Goal: Transaction & Acquisition: Purchase product/service

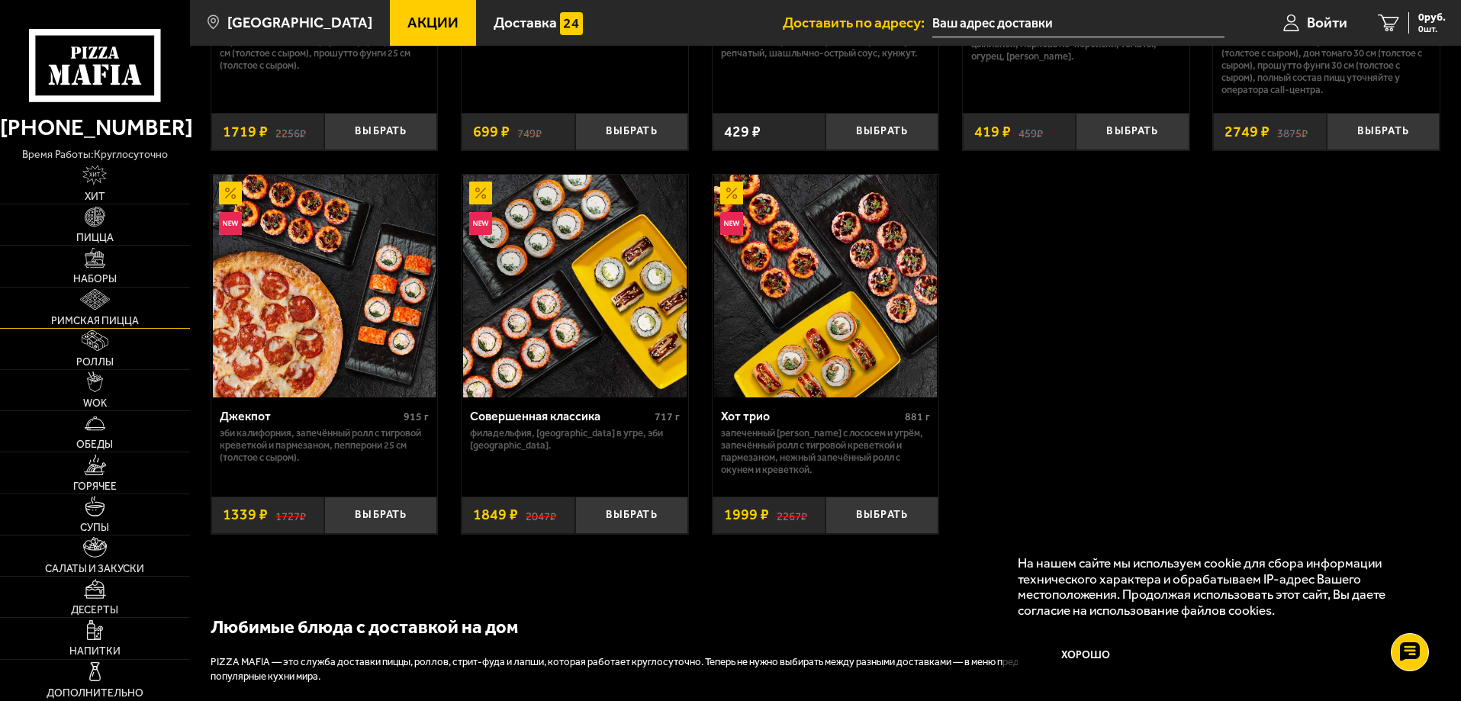
scroll to position [1144, 0]
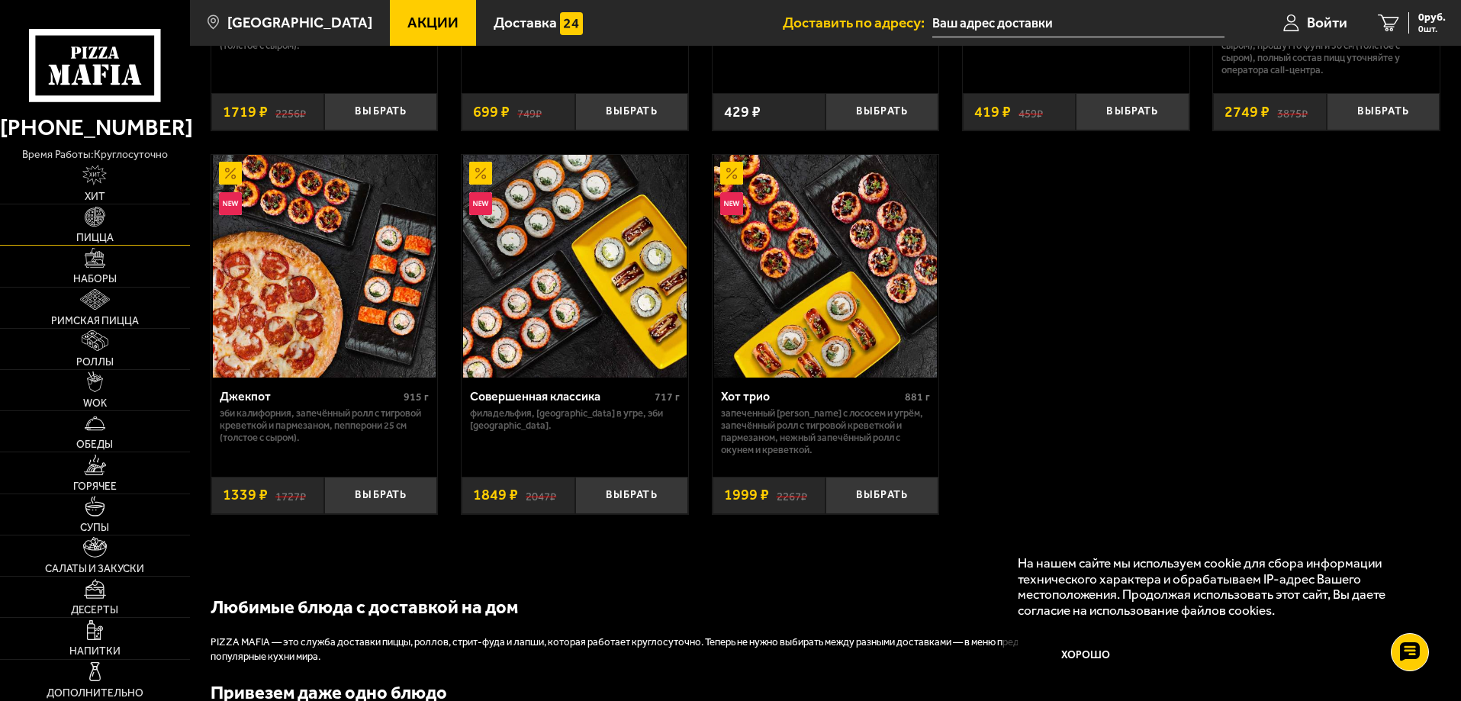
click at [105, 233] on span "Пицца" at bounding box center [94, 238] width 37 height 11
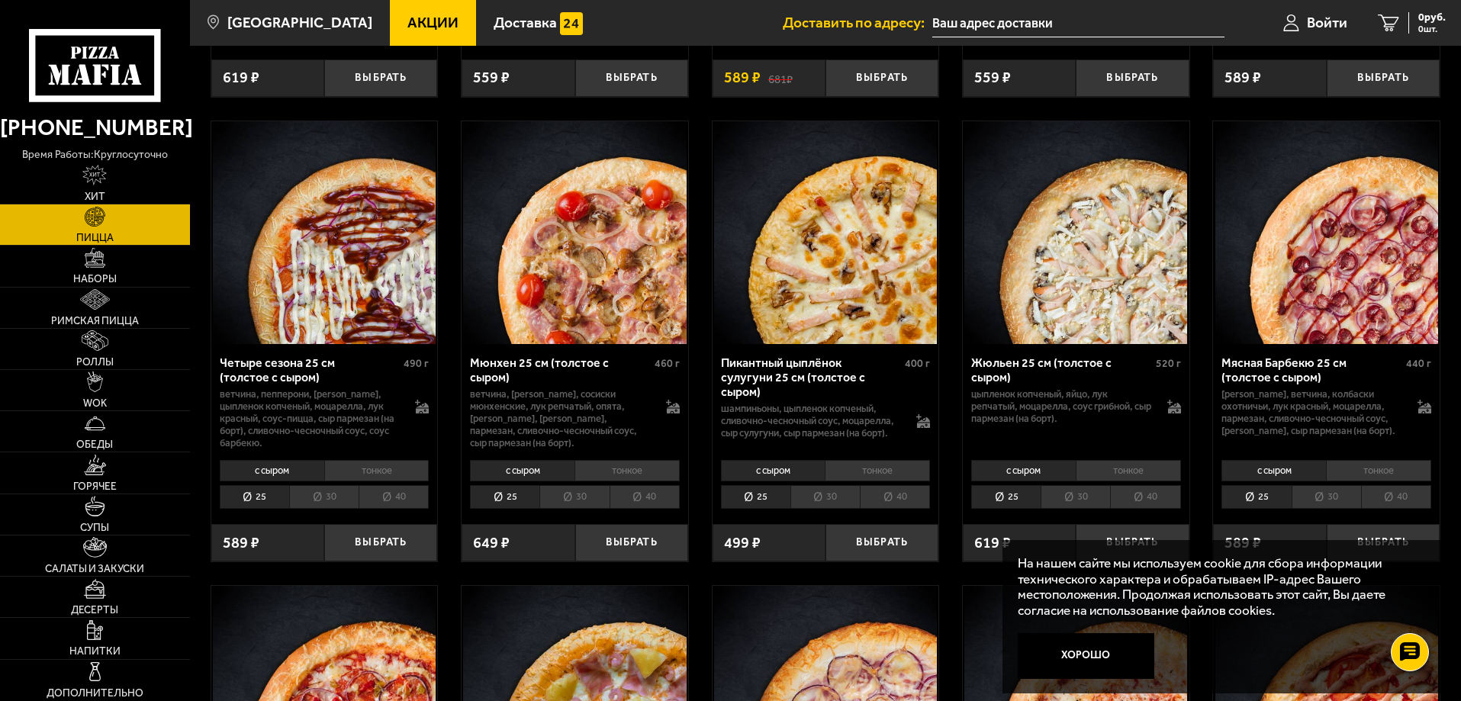
scroll to position [1831, 0]
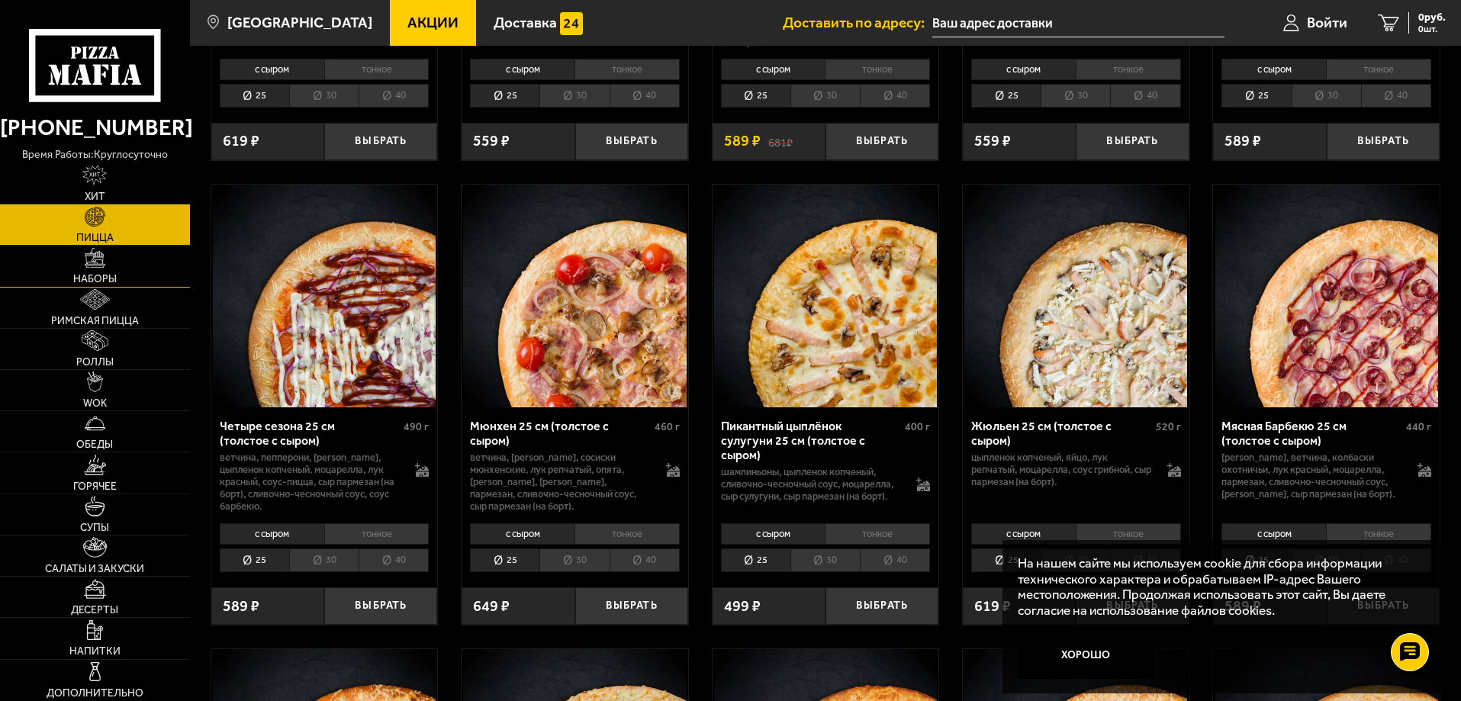
click at [88, 267] on img at bounding box center [95, 258] width 21 height 21
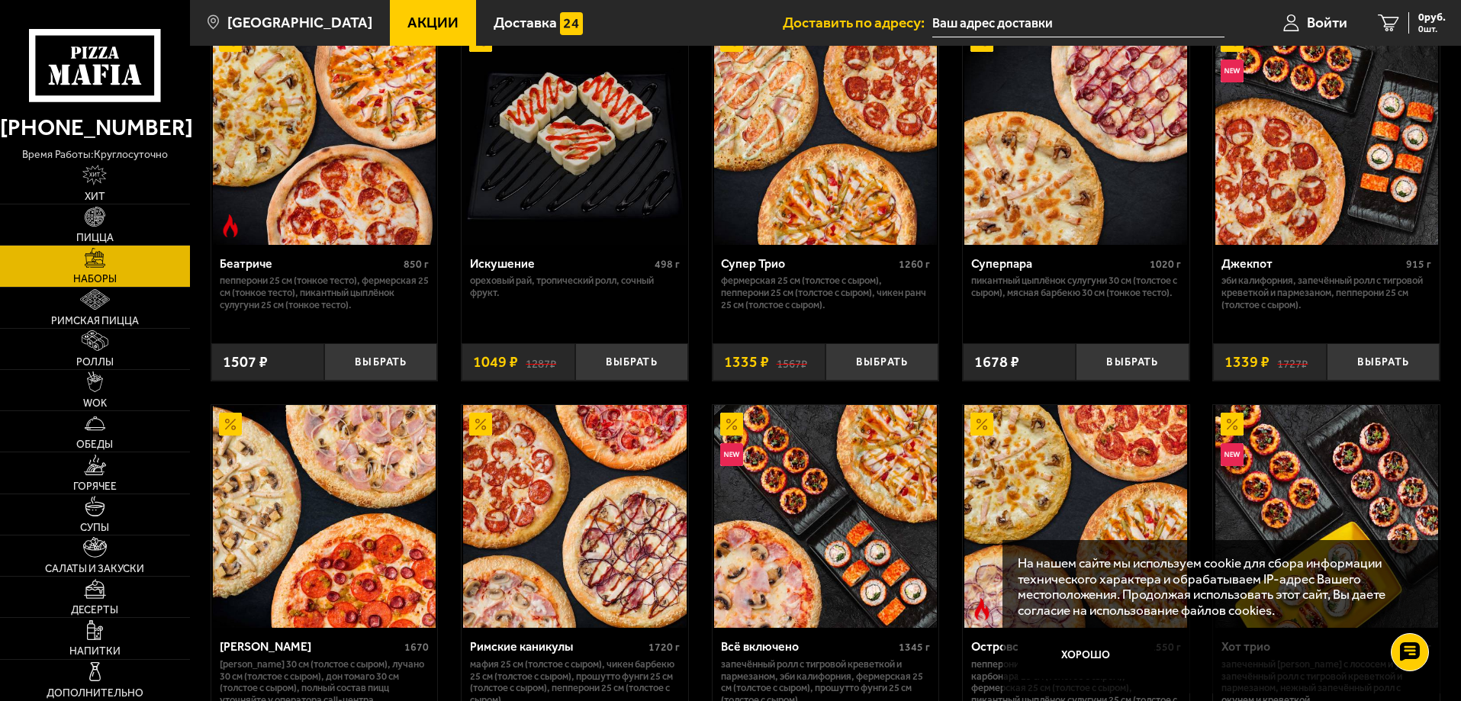
scroll to position [915, 0]
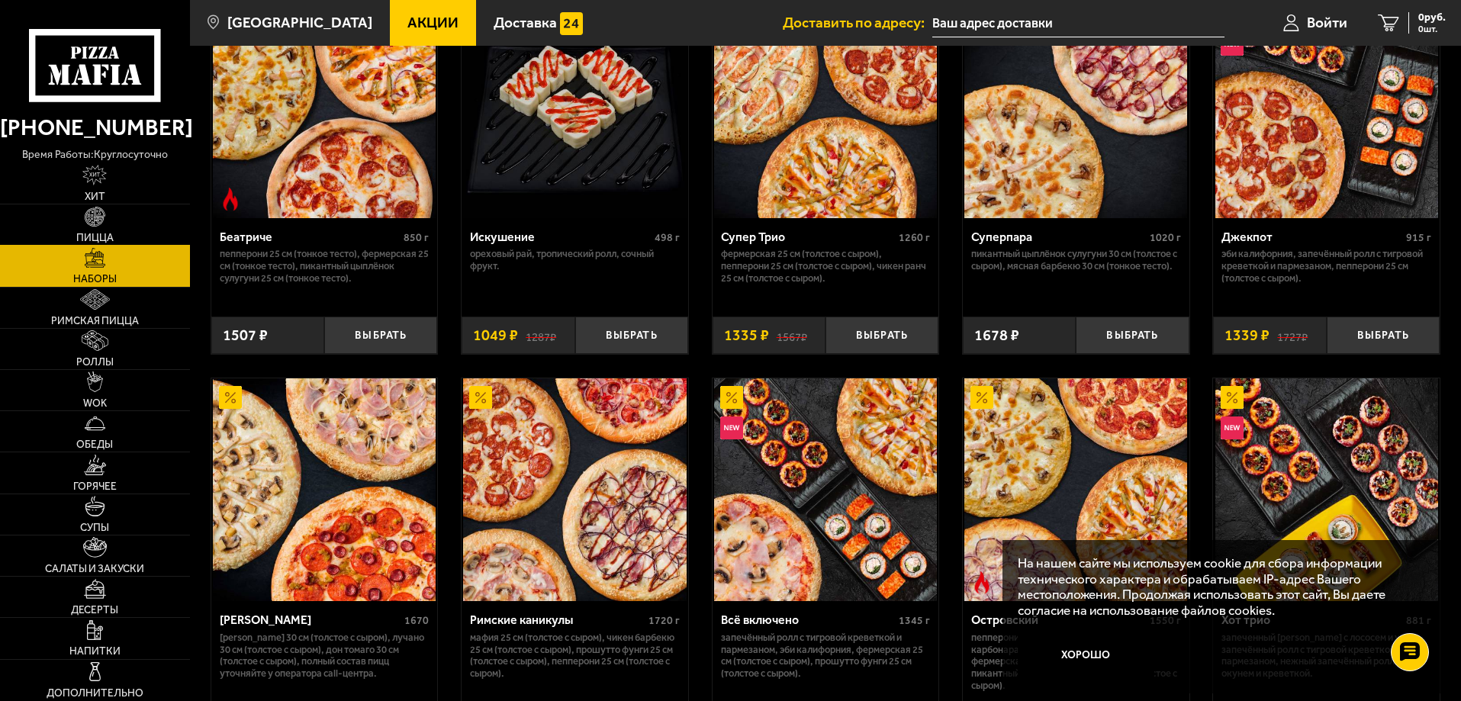
click at [48, 204] on link "Пицца" at bounding box center [95, 224] width 190 height 40
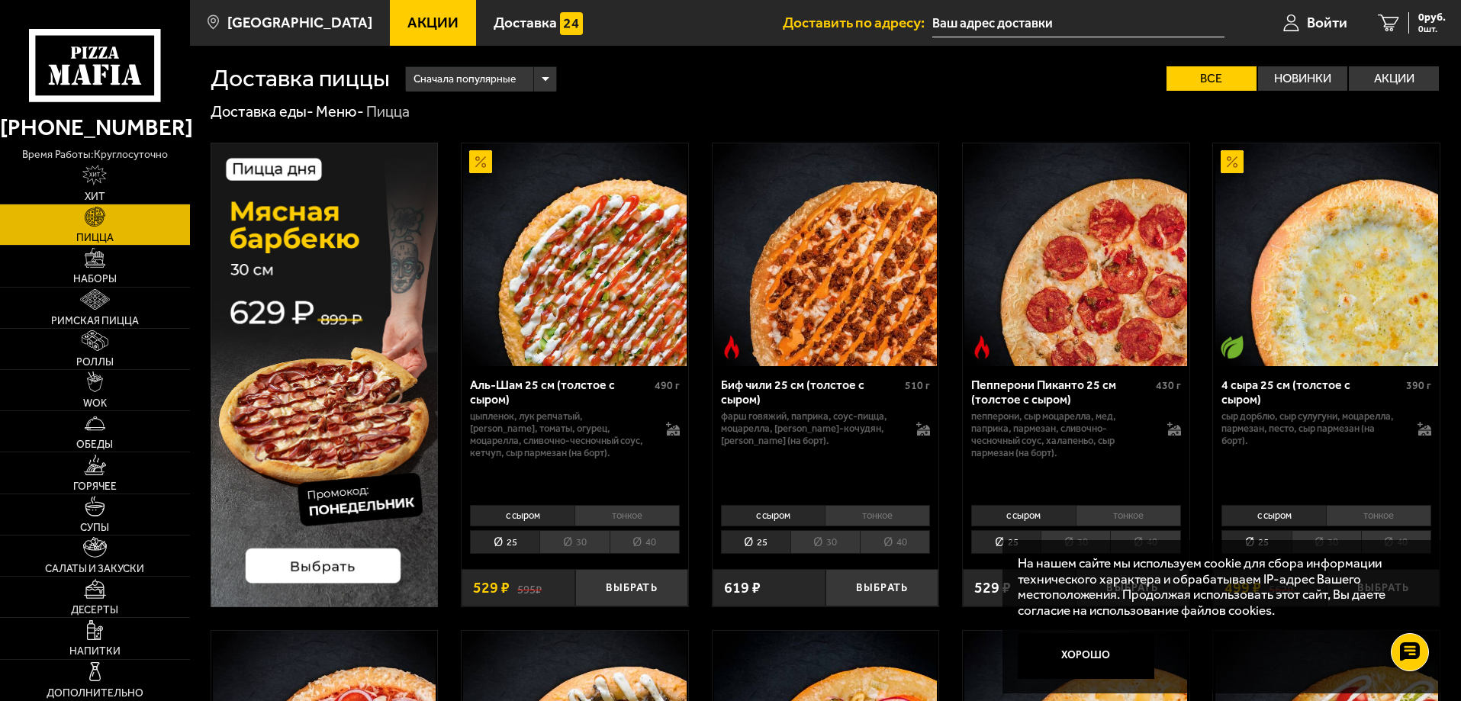
click at [604, 516] on li "тонкое" at bounding box center [626, 515] width 105 height 21
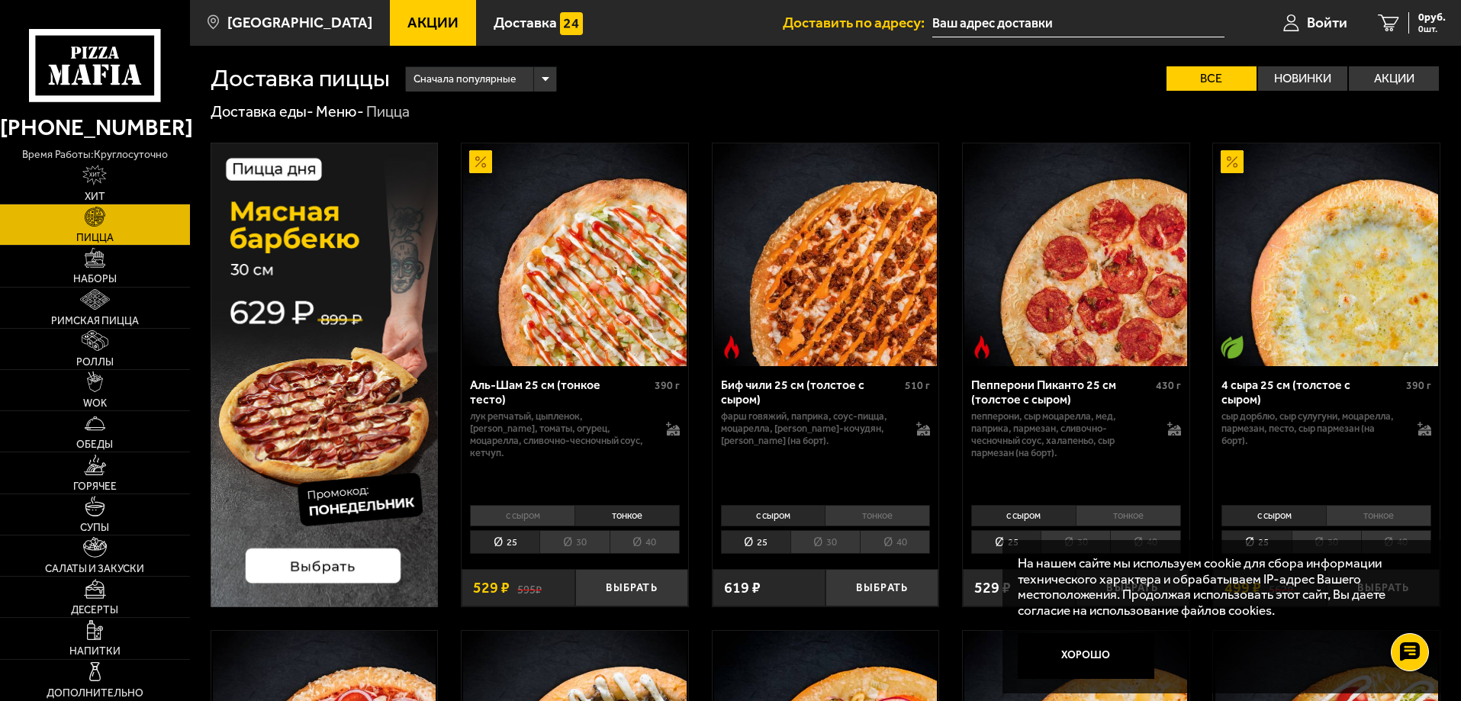
click at [573, 532] on li "30" at bounding box center [573, 542] width 69 height 24
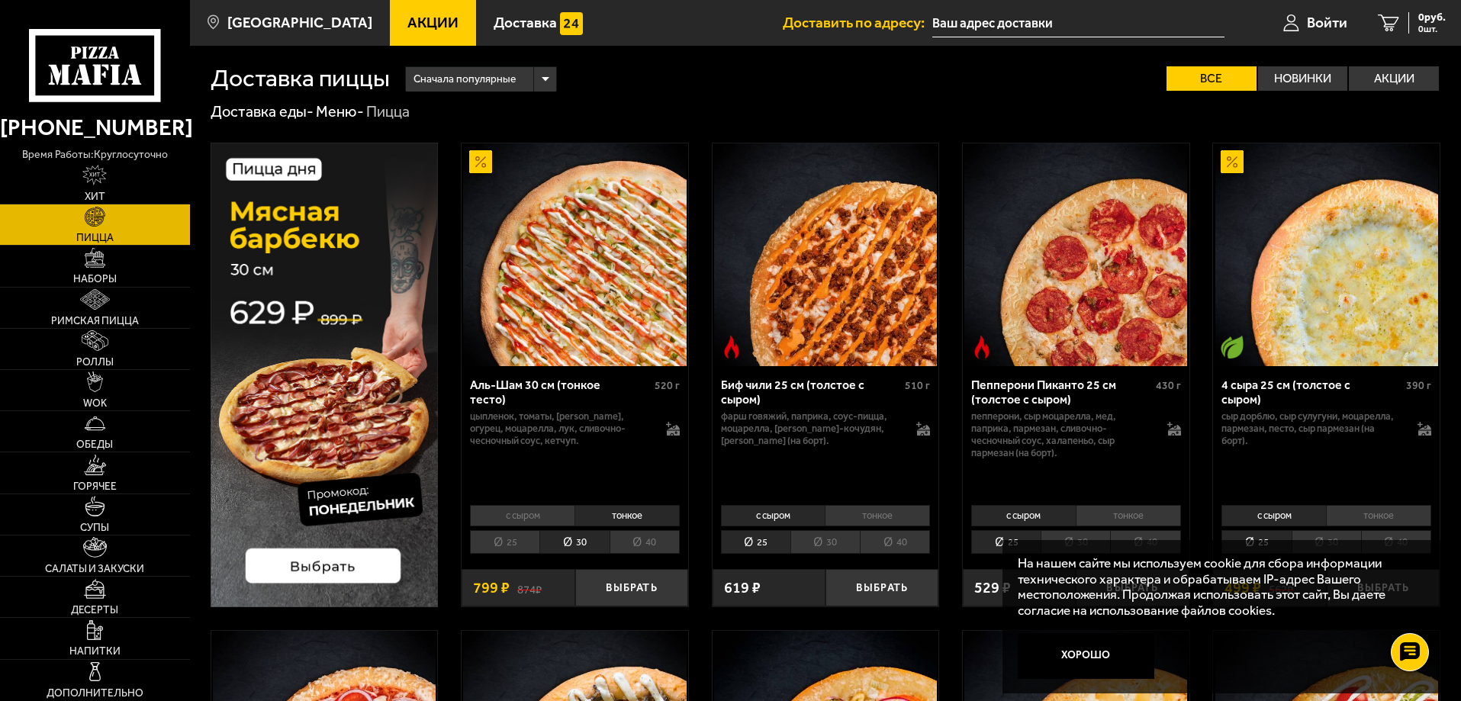
click at [586, 388] on div "Аль-Шам 30 см (тонкое тесто)" at bounding box center [560, 392] width 181 height 29
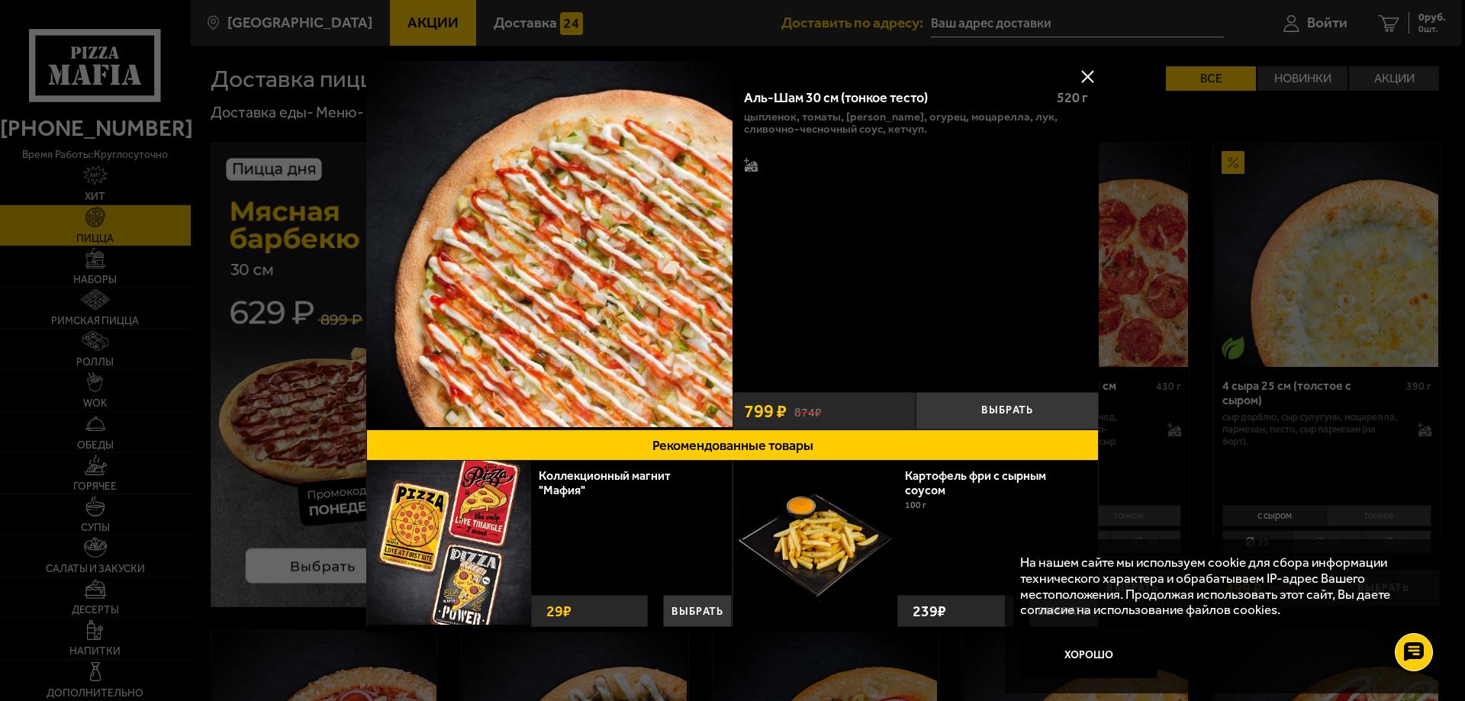
click at [1088, 72] on button at bounding box center [1087, 76] width 23 height 23
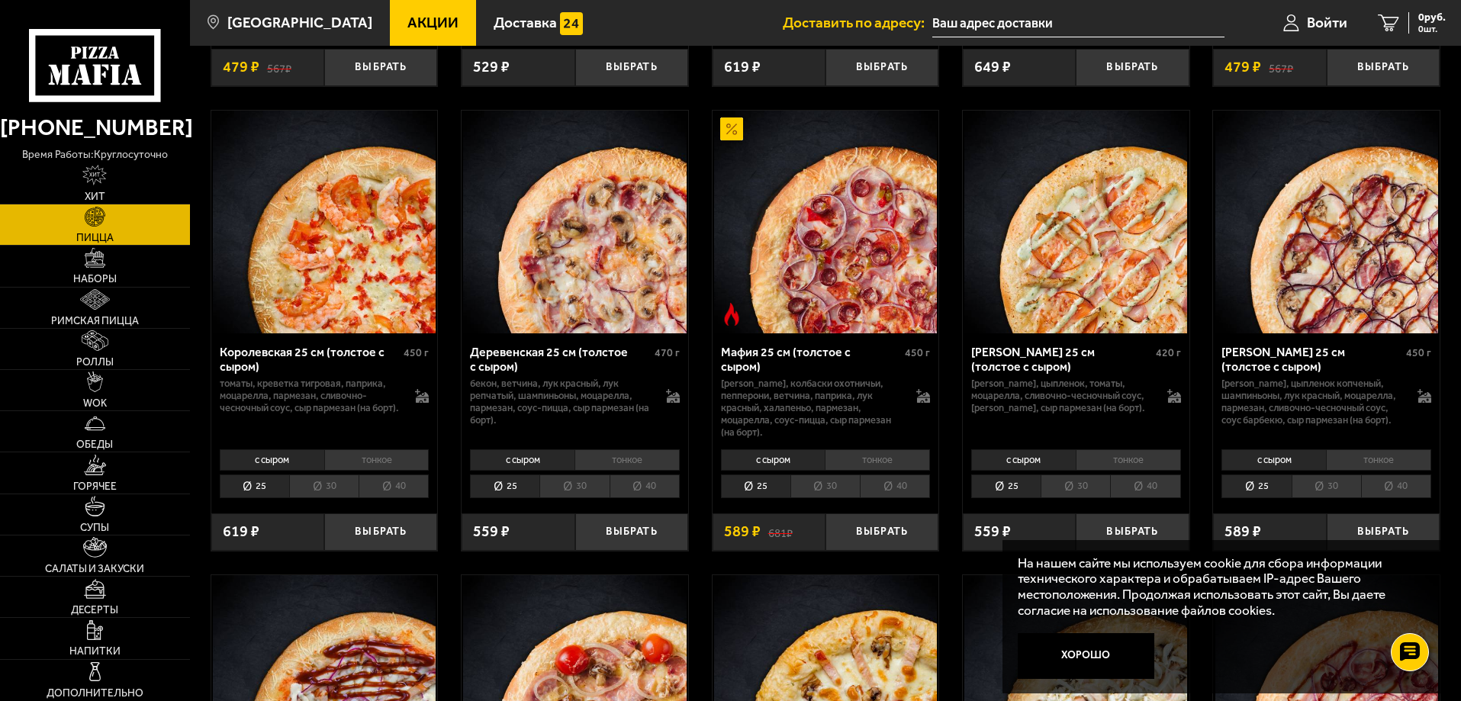
scroll to position [1449, 0]
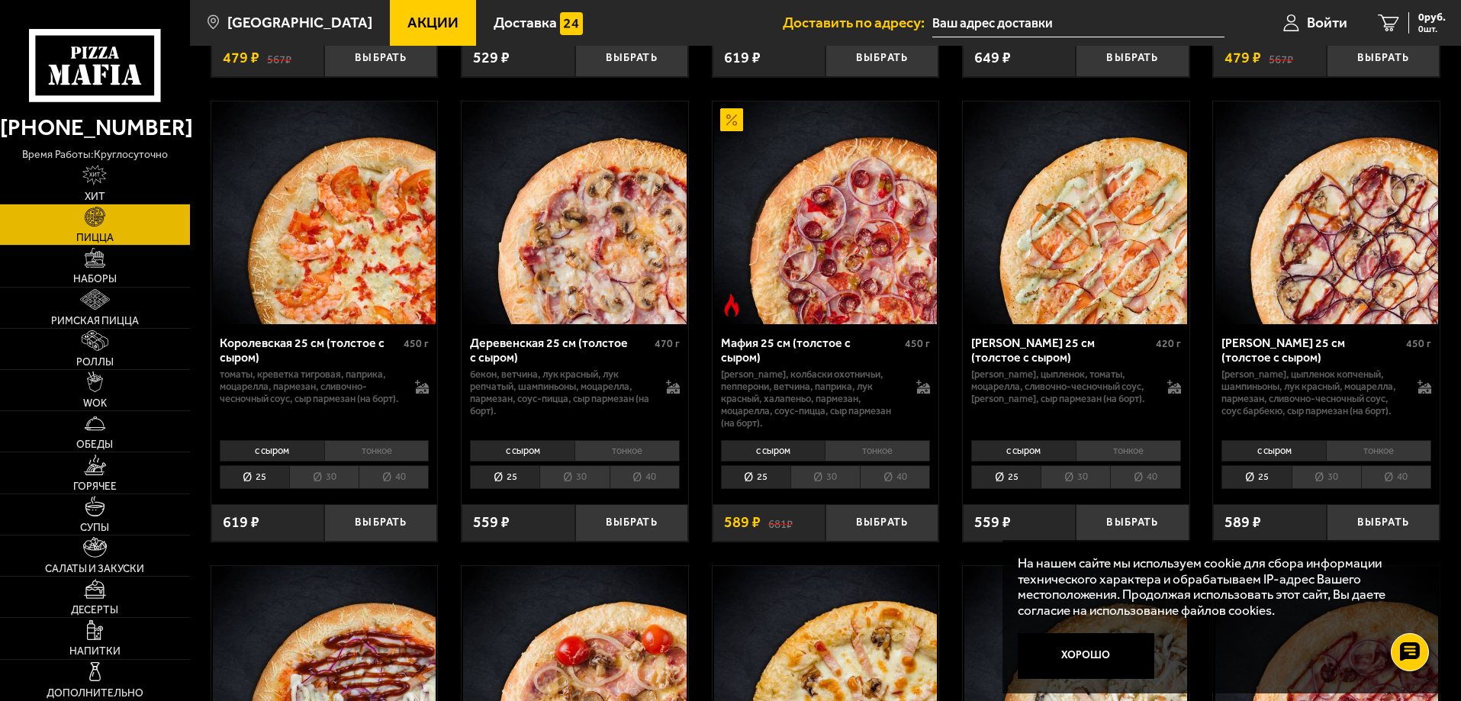
click at [1149, 461] on li "тонкое" at bounding box center [1128, 450] width 105 height 21
